Goal: Check status

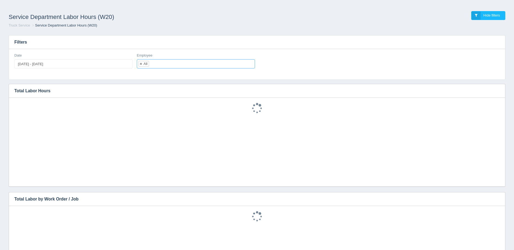
click at [153, 63] on input "text" at bounding box center [153, 64] width 9 height 9
click at [140, 64] on link at bounding box center [141, 64] width 3 height 4
click at [145, 63] on input "text" at bounding box center [141, 64] width 9 height 9
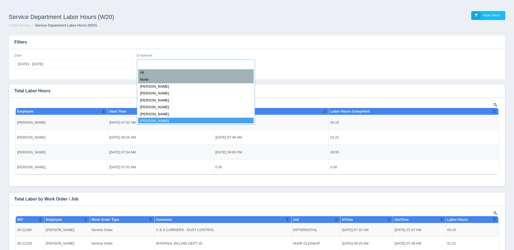
select select "[PERSON_NAME]"
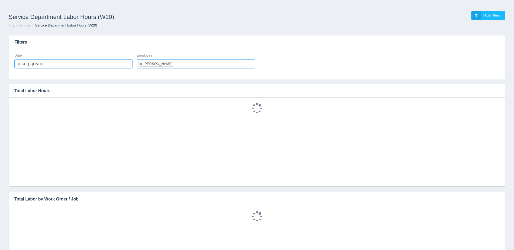
type input "[DATE]"
click at [29, 65] on input "[DATE] - [DATE]" at bounding box center [73, 63] width 118 height 9
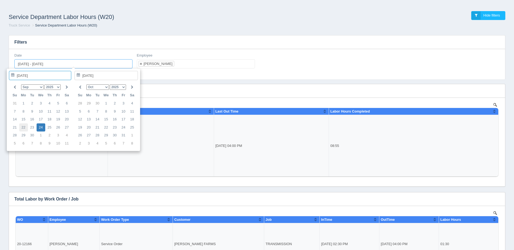
type input "[DATE]"
type input "[DATE] - [DATE]"
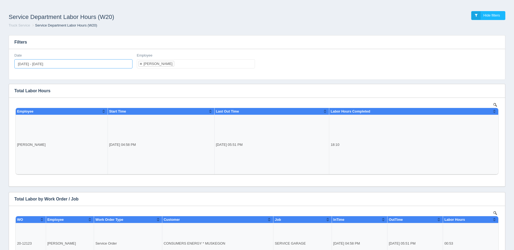
click at [21, 64] on input "[DATE] - [DATE]" at bounding box center [73, 63] width 118 height 9
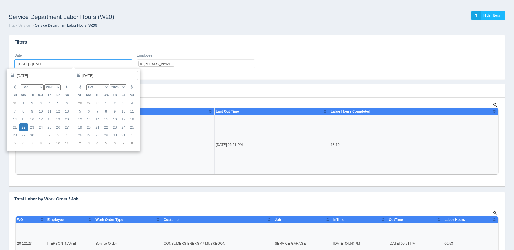
type input "[DATE]"
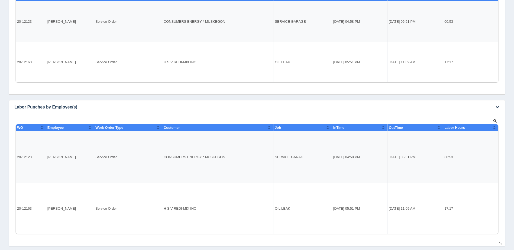
scroll to position [231, 0]
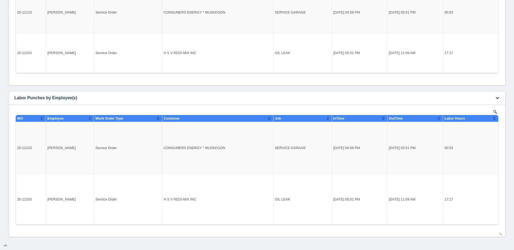
click at [405, 208] on td "[DATE] 11:09 AM" at bounding box center [415, 199] width 56 height 51
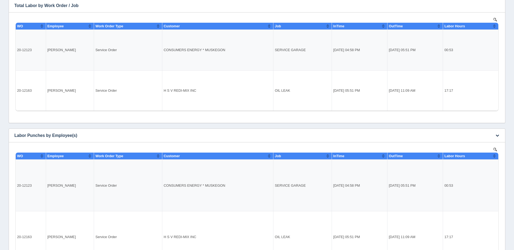
scroll to position [177, 0]
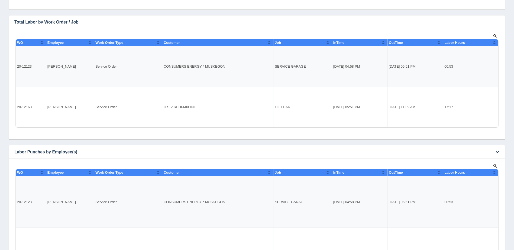
click at [357, 218] on td "[DATE] 04:58 PM" at bounding box center [360, 202] width 56 height 52
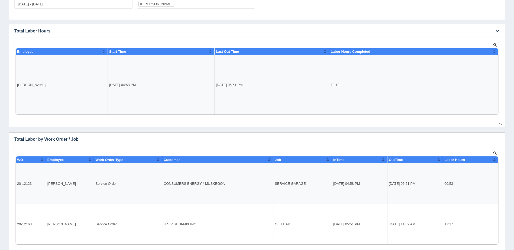
scroll to position [69, 0]
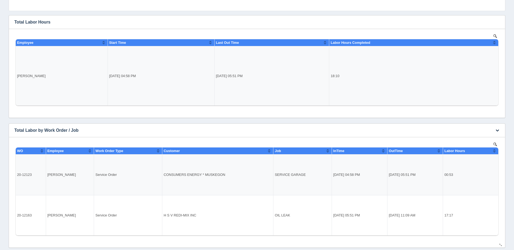
click at [341, 222] on td "[DATE] 05:51 PM" at bounding box center [360, 215] width 56 height 40
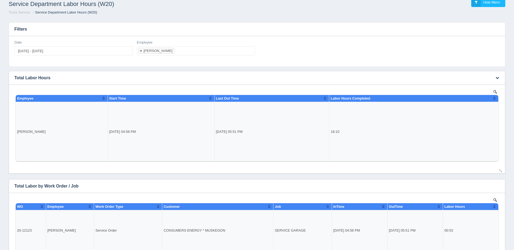
scroll to position [0, 0]
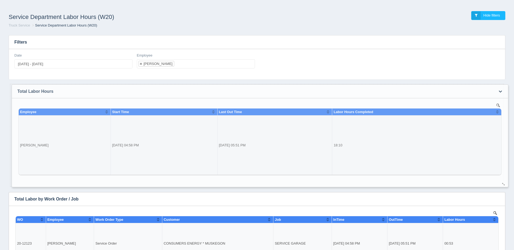
drag, startPoint x: 14, startPoint y: 91, endPoint x: 17, endPoint y: 91, distance: 3.0
click at [17, 91] on h3 "Total Labor Hours" at bounding box center [252, 92] width 480 height 14
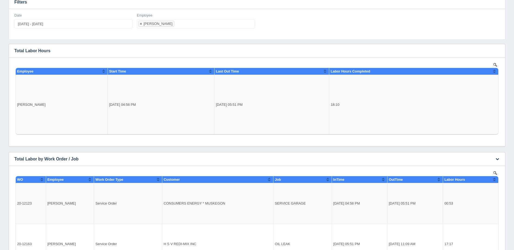
scroll to position [54, 0]
